Goal: Navigation & Orientation: Find specific page/section

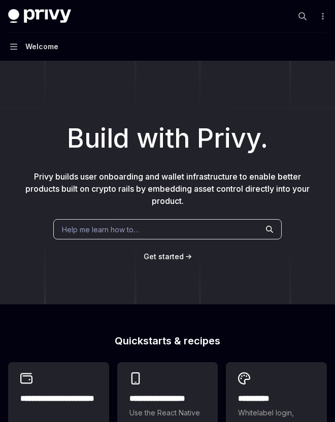
click at [44, 56] on button "Navigation Welcome" at bounding box center [167, 46] width 335 height 28
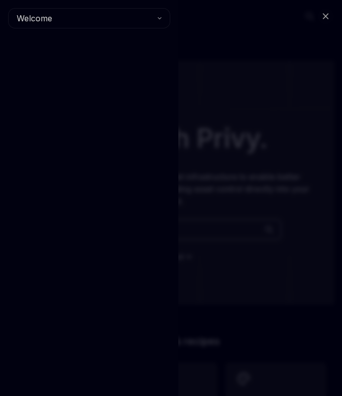
type textarea "*"
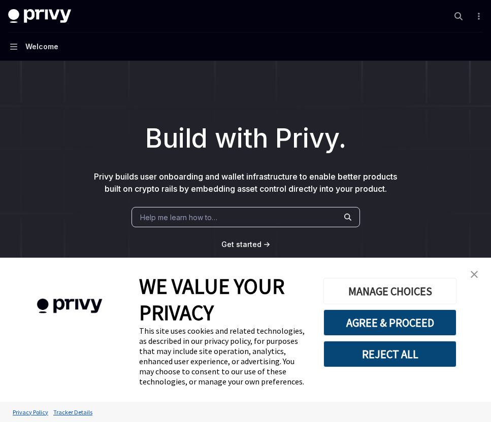
click at [334, 296] on button "MANAGE CHOICES" at bounding box center [389, 291] width 133 height 26
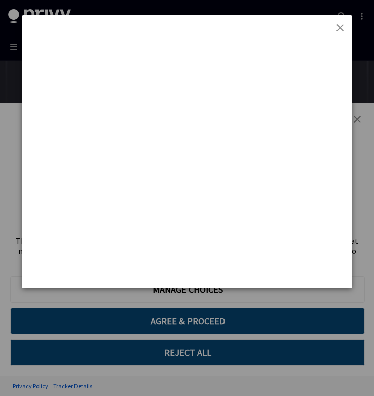
type textarea "*"
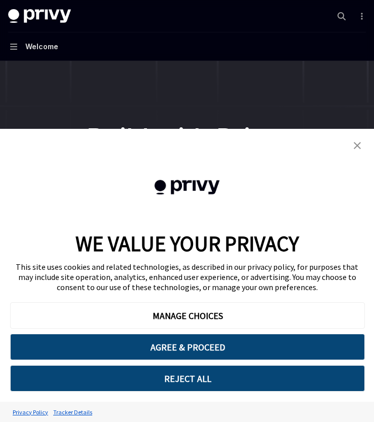
type textarea "*"
click at [171, 383] on button "REJECT ALL" at bounding box center [187, 378] width 355 height 26
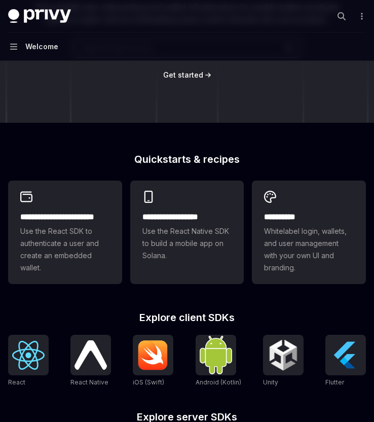
scroll to position [389, 0]
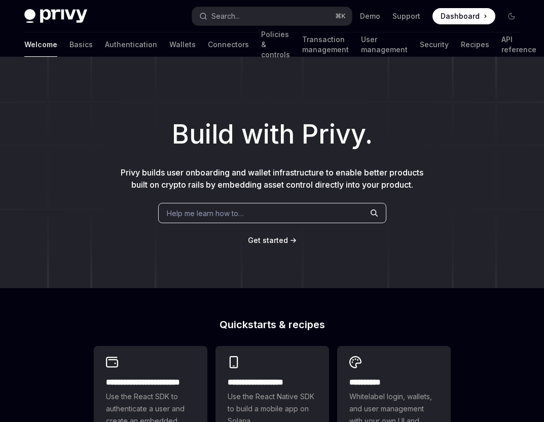
type textarea "*"
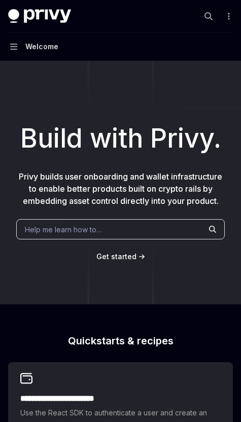
type textarea "*"
